Goal: Use online tool/utility: Utilize a website feature to perform a specific function

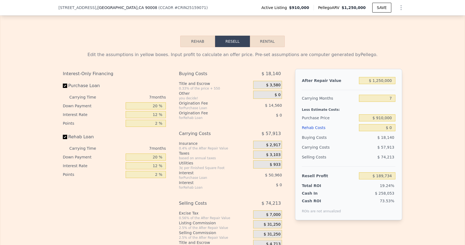
scroll to position [868, 0]
click at [150, 98] on div "7 months" at bounding box center [136, 97] width 59 height 9
click at [393, 97] on input "7" at bounding box center [377, 97] width 36 height 7
type input "6"
type input "$ 198,007"
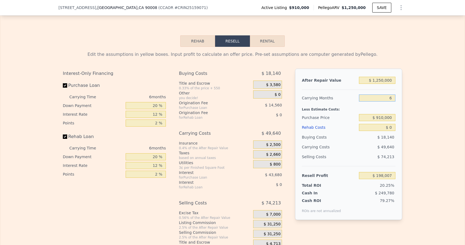
type input "6"
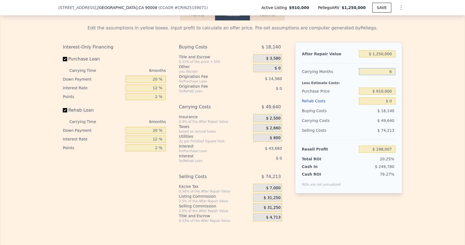
scroll to position [894, 0]
click at [423, 137] on div "Edit the assumptions in yellow boxes. Input profit to calculate an offer price.…" at bounding box center [232, 122] width 465 height 202
click at [187, 19] on button "Rehab" at bounding box center [197, 15] width 35 height 11
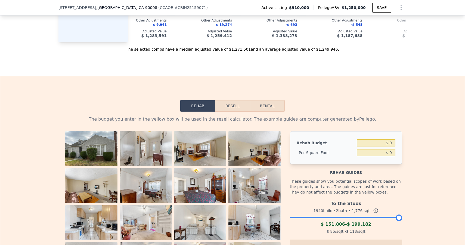
scroll to position [803, 0]
click at [237, 107] on button "Resell" at bounding box center [232, 105] width 35 height 11
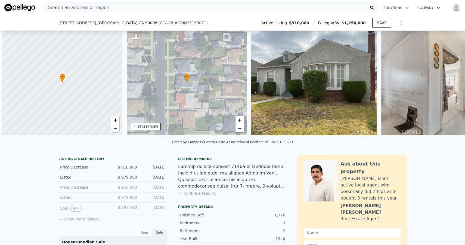
scroll to position [0, 2]
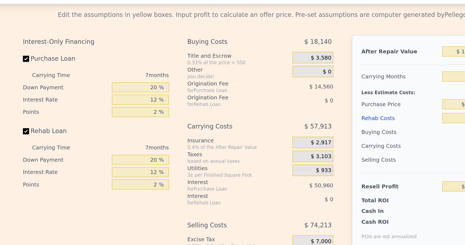
scroll to position [900, 0]
